Goal: Complete application form

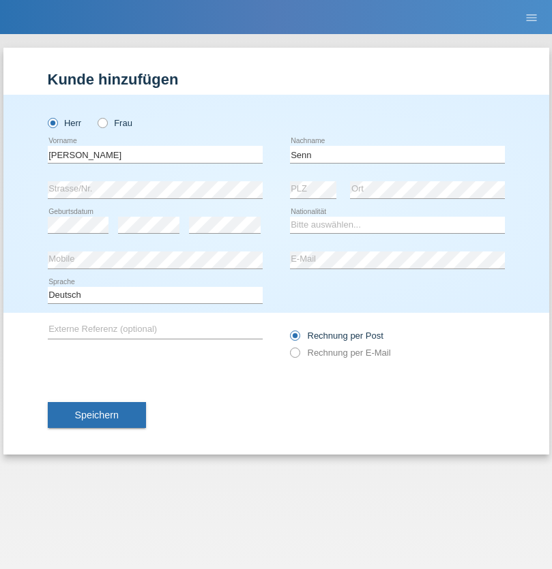
type input "Senn"
select select "CH"
select select "en"
radio input "true"
click at [155, 154] on input "text" at bounding box center [155, 154] width 215 height 17
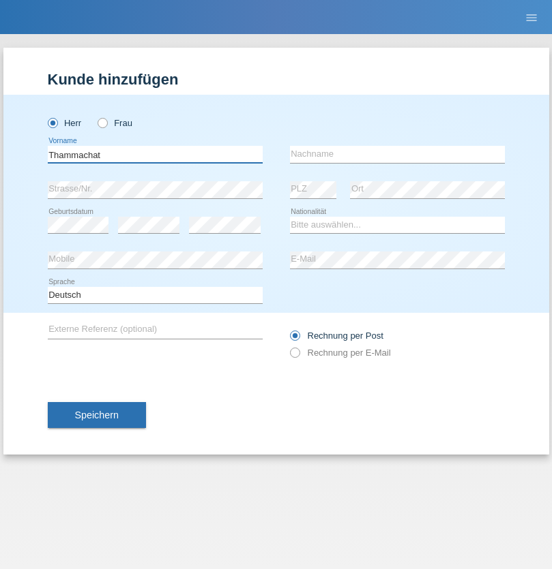
type input "Thammachat"
click at [397, 154] on input "text" at bounding box center [397, 154] width 215 height 17
type input "Kaewphoung"
select select "TH"
select select "C"
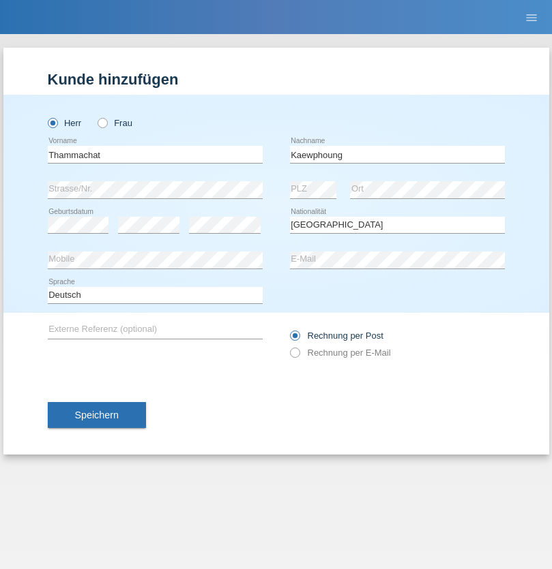
select select "23"
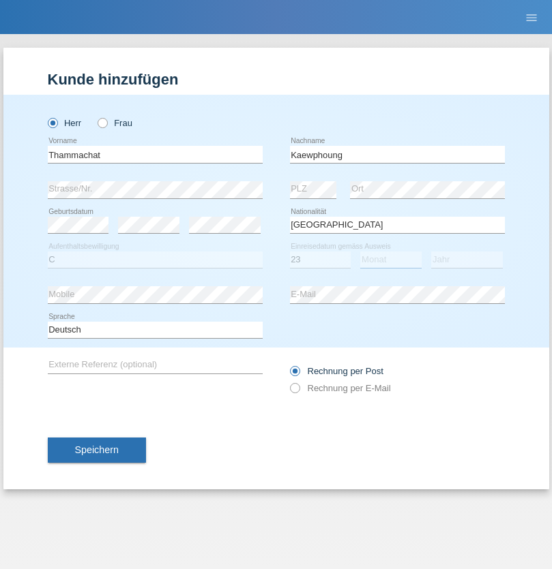
select select "12"
select select "2021"
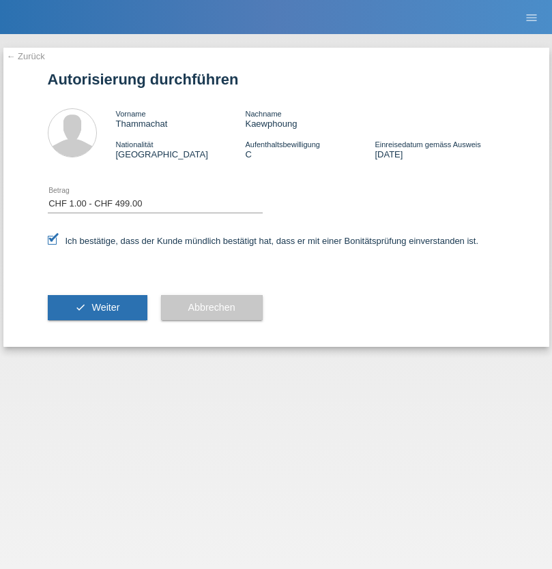
select select "1"
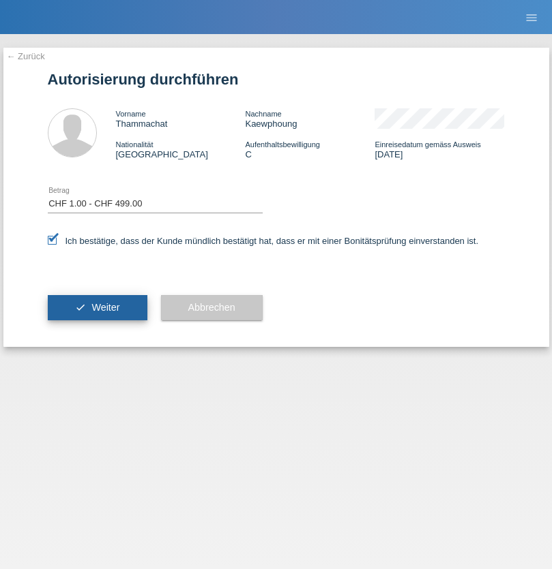
click at [97, 308] on span "Weiter" at bounding box center [105, 307] width 28 height 11
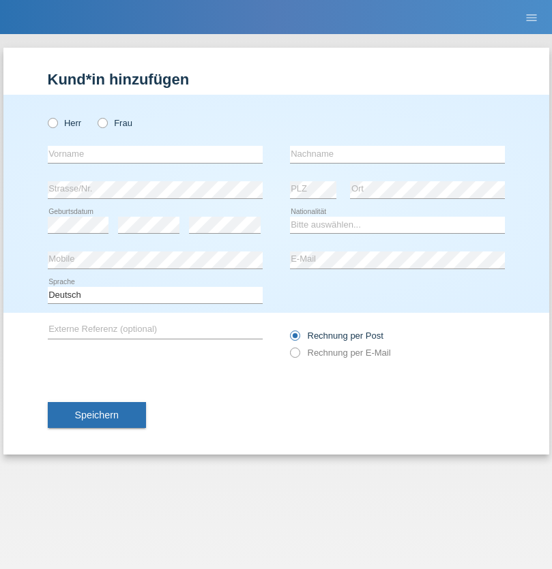
radio input "true"
click at [155, 154] on input "text" at bounding box center [155, 154] width 215 height 17
type input "Jean"
click at [397, 154] on input "text" at bounding box center [397, 154] width 215 height 17
type input "Zwyssig"
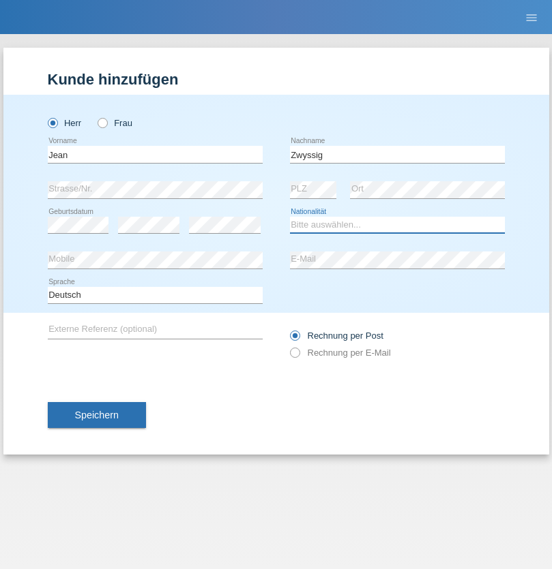
select select "CH"
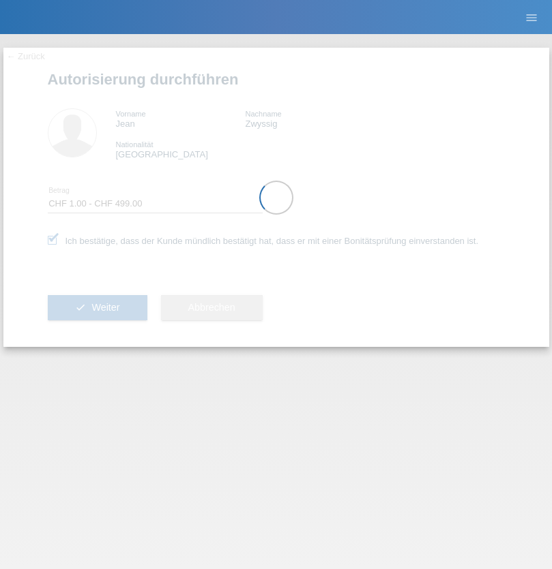
select select "1"
